Goal: Transaction & Acquisition: Purchase product/service

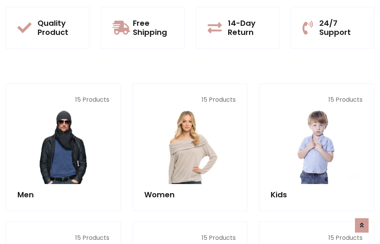
scroll to position [658, 0]
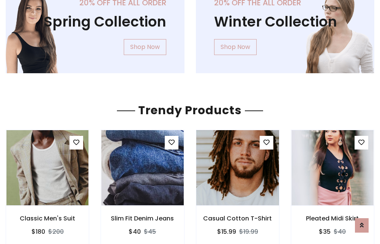
click at [237, 168] on img at bounding box center [237, 168] width 99 height 182
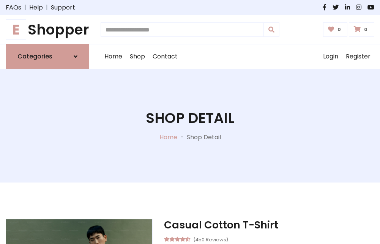
click at [47, 30] on h1 "E Shopper" at bounding box center [47, 29] width 83 height 17
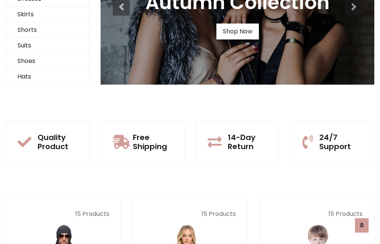
scroll to position [73, 0]
